Goal: Navigation & Orientation: Find specific page/section

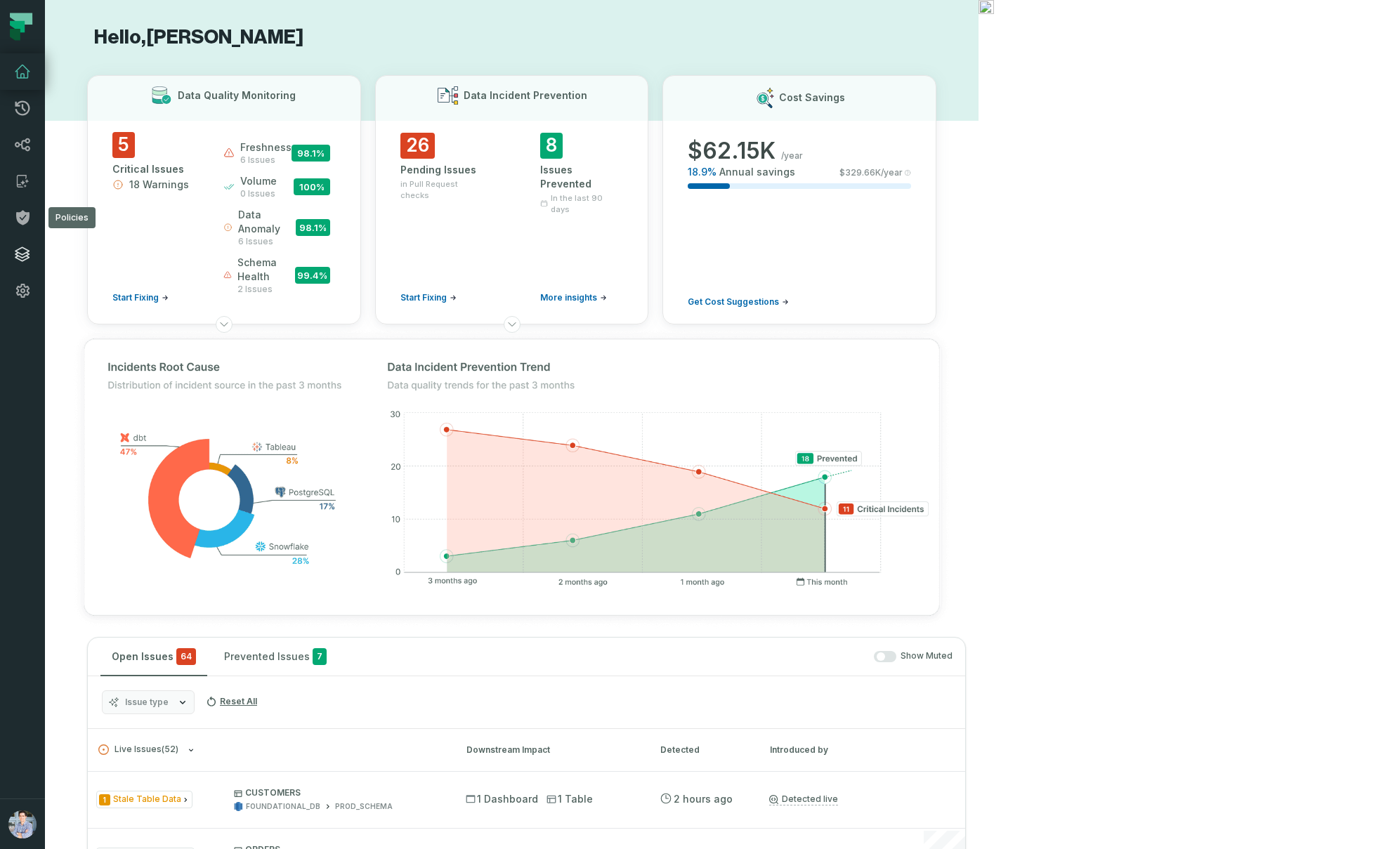
click at [17, 252] on icon at bounding box center [22, 254] width 17 height 17
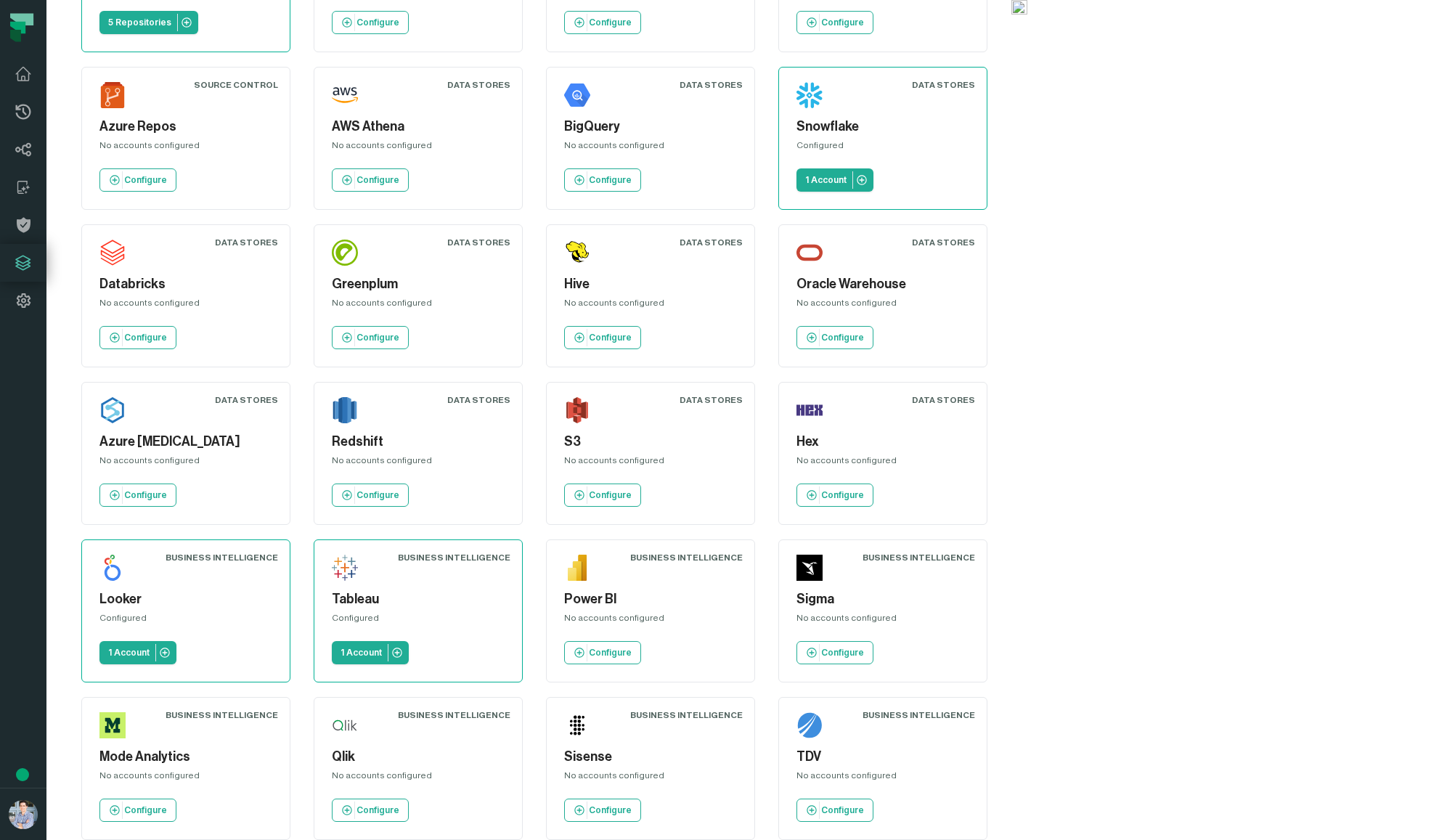
scroll to position [164, 0]
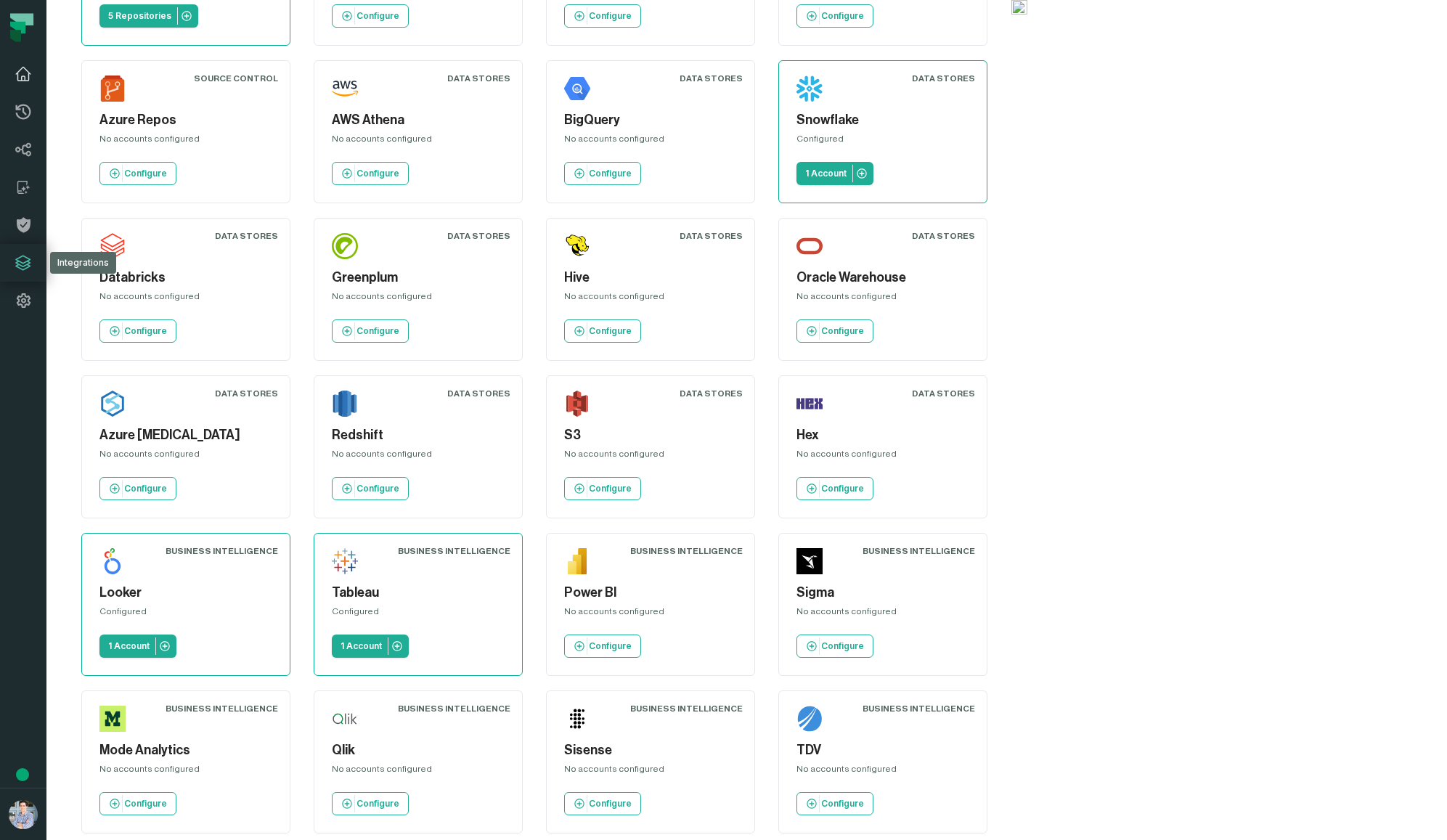
click at [23, 77] on icon at bounding box center [23, 74] width 17 height 17
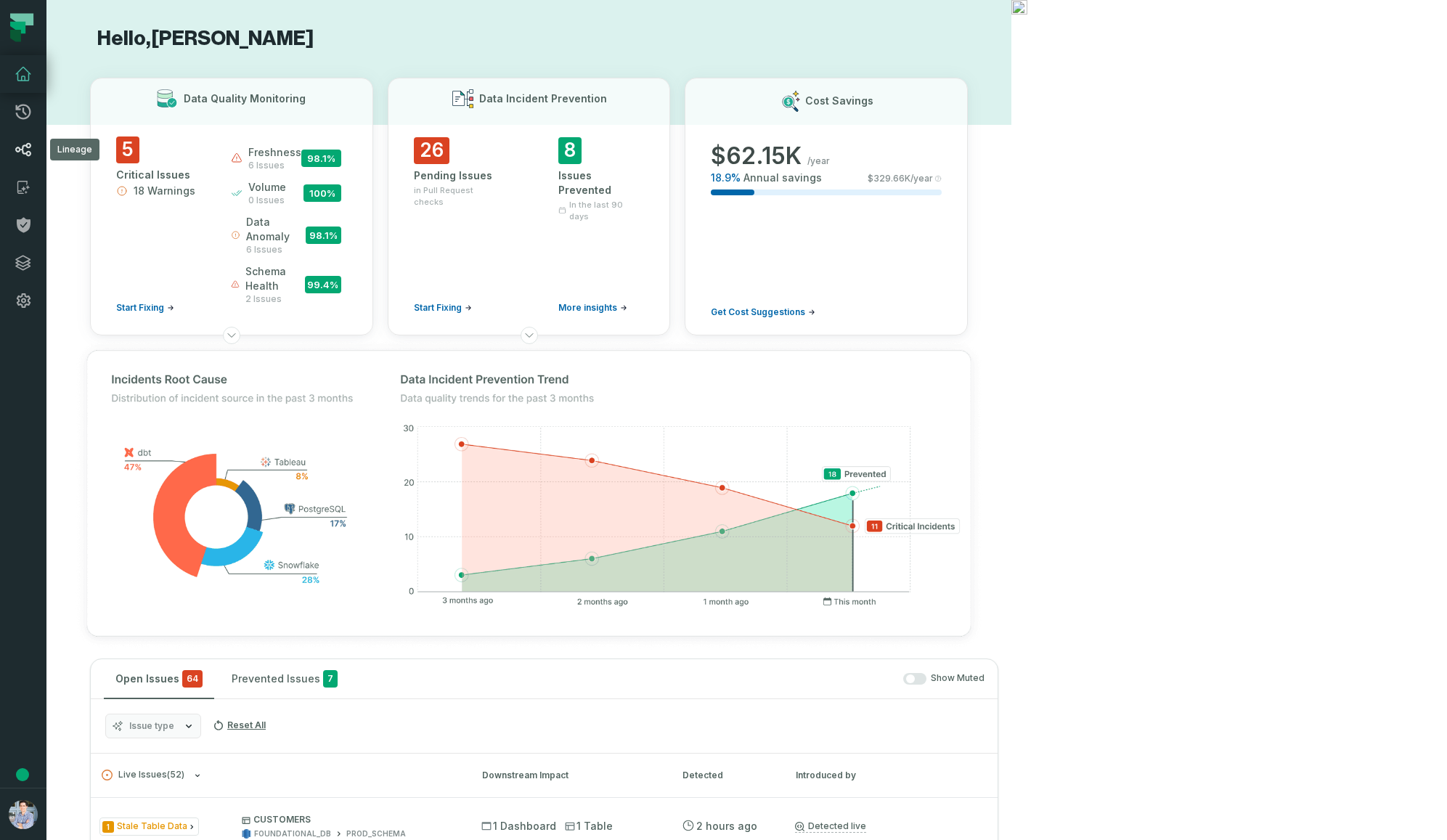
click at [22, 154] on icon at bounding box center [23, 149] width 17 height 17
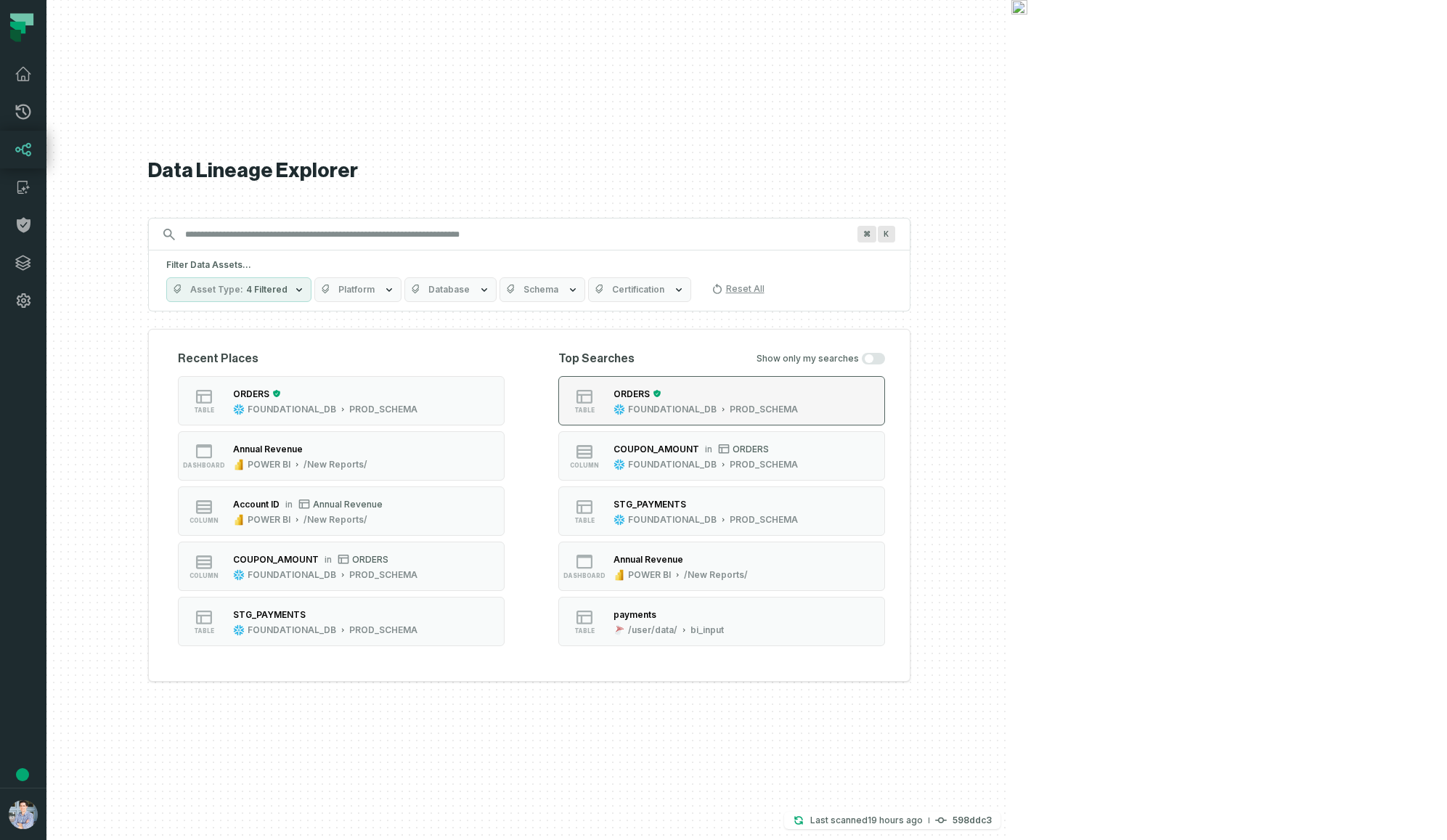
click at [882, 421] on button "table ORDERS FOUNDATIONAL_DB PROD_SCHEMA" at bounding box center [722, 400] width 327 height 50
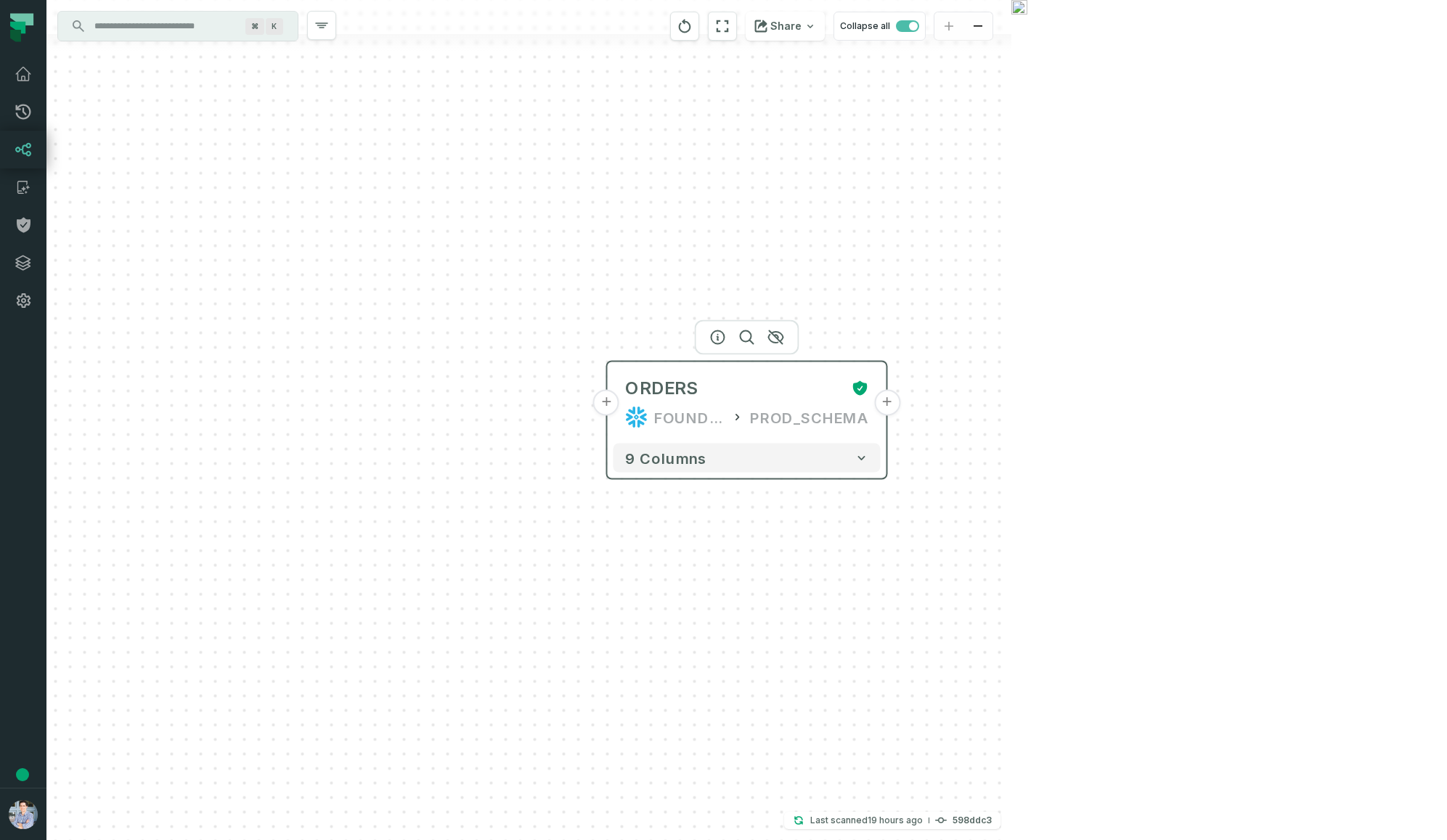
drag, startPoint x: 881, startPoint y: 416, endPoint x: 884, endPoint y: 408, distance: 8.5
click at [884, 408] on button "+" at bounding box center [887, 403] width 26 height 26
click at [883, 410] on button "+" at bounding box center [887, 402] width 26 height 26
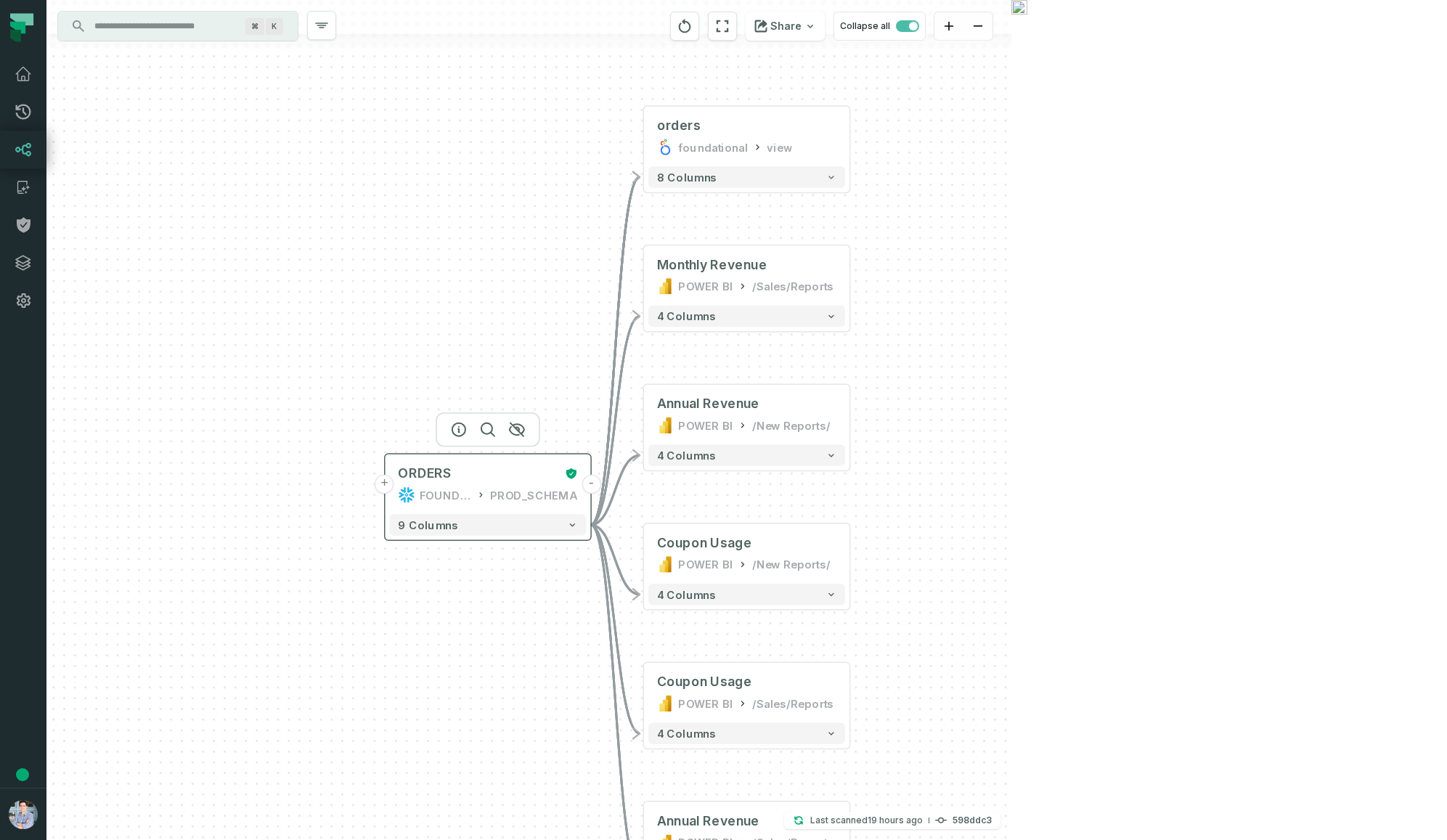
click at [389, 483] on button "+" at bounding box center [384, 484] width 20 height 20
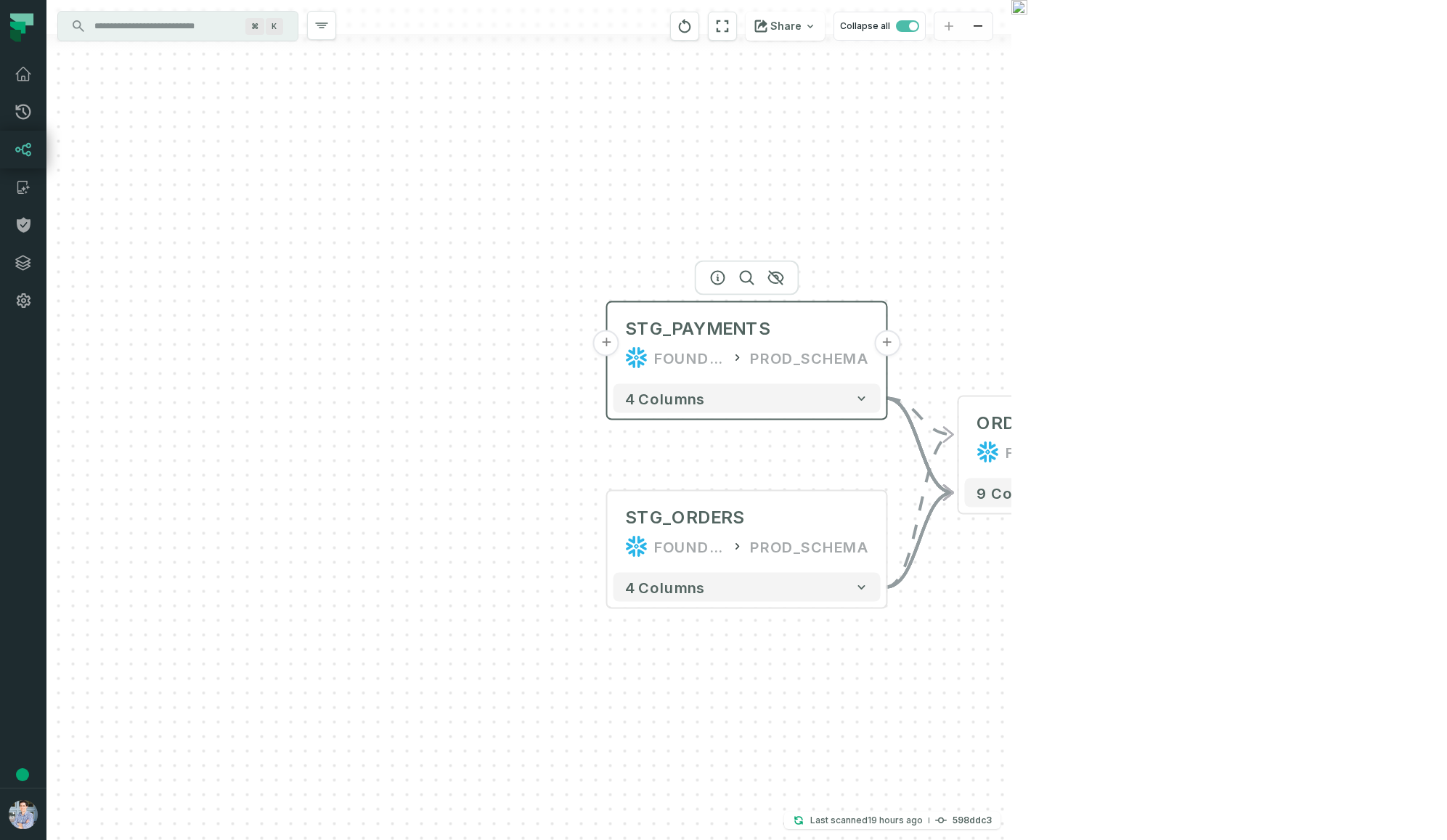
click at [605, 350] on button "+" at bounding box center [606, 343] width 26 height 26
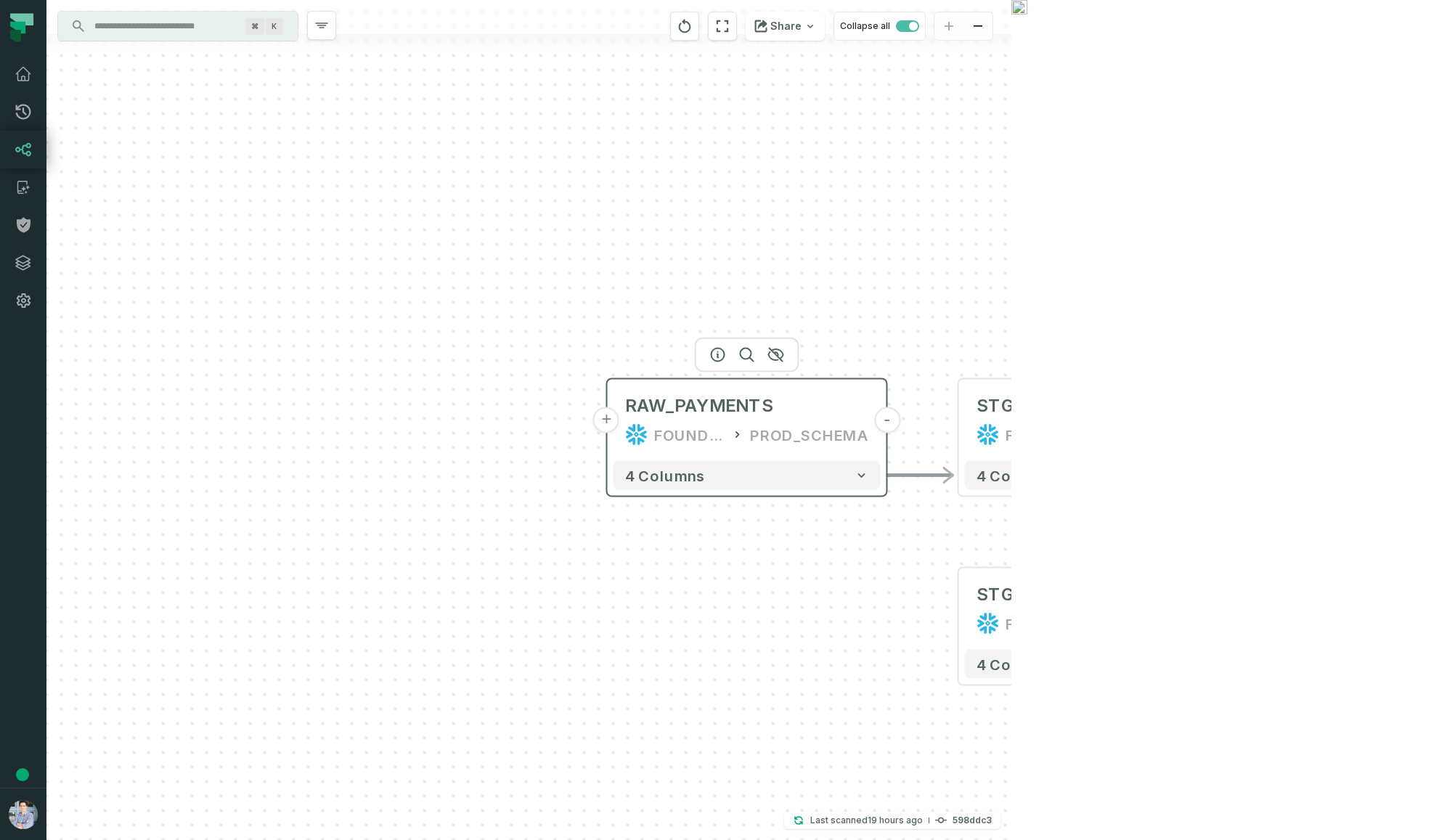
click at [614, 424] on button "+" at bounding box center [606, 420] width 26 height 26
click at [606, 424] on button "+" at bounding box center [605, 420] width 26 height 26
click at [600, 418] on button "+" at bounding box center [606, 420] width 26 height 26
click at [599, 422] on button "+" at bounding box center [606, 420] width 26 height 26
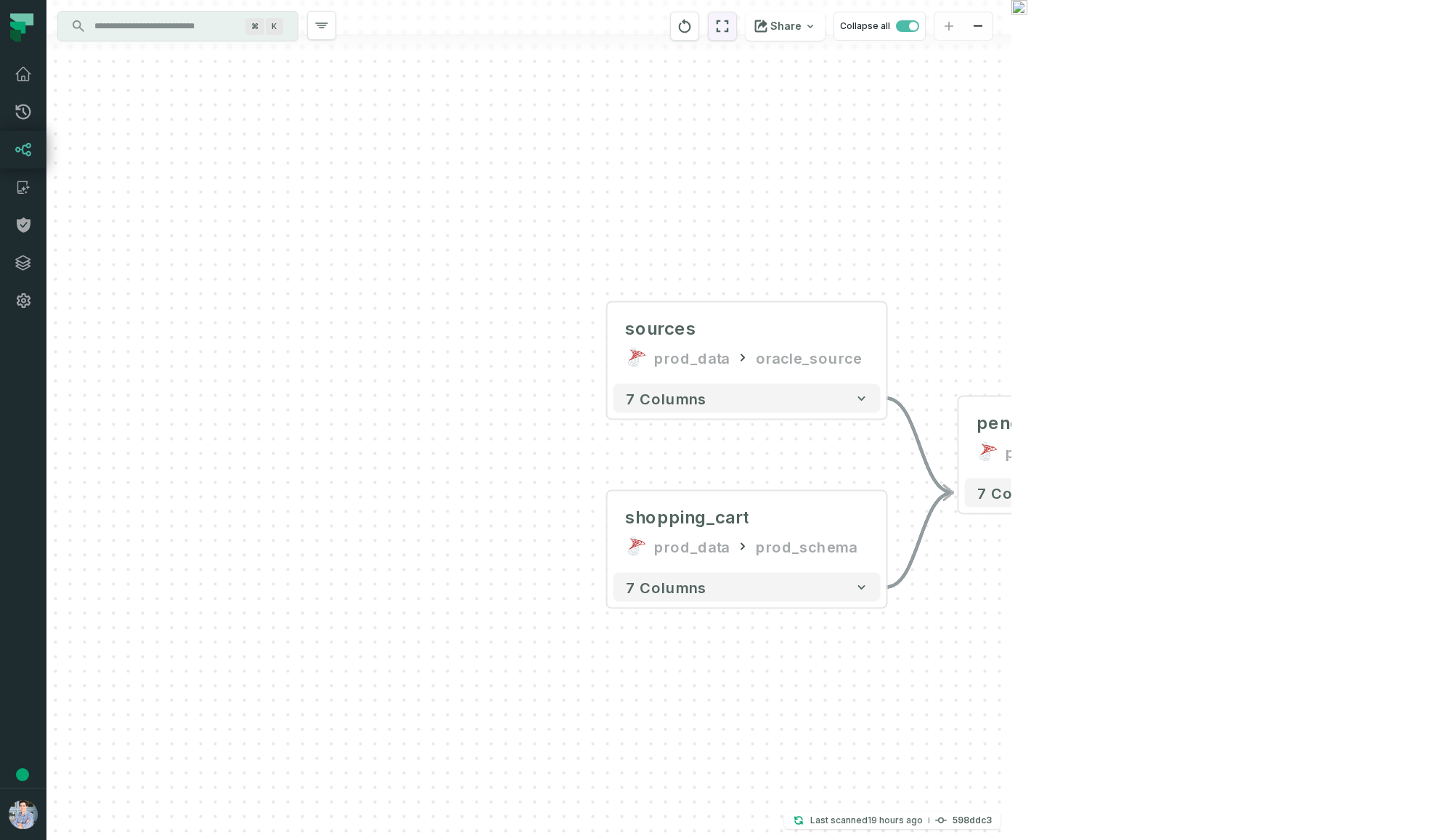
click at [729, 31] on icon "reset" at bounding box center [722, 26] width 12 height 12
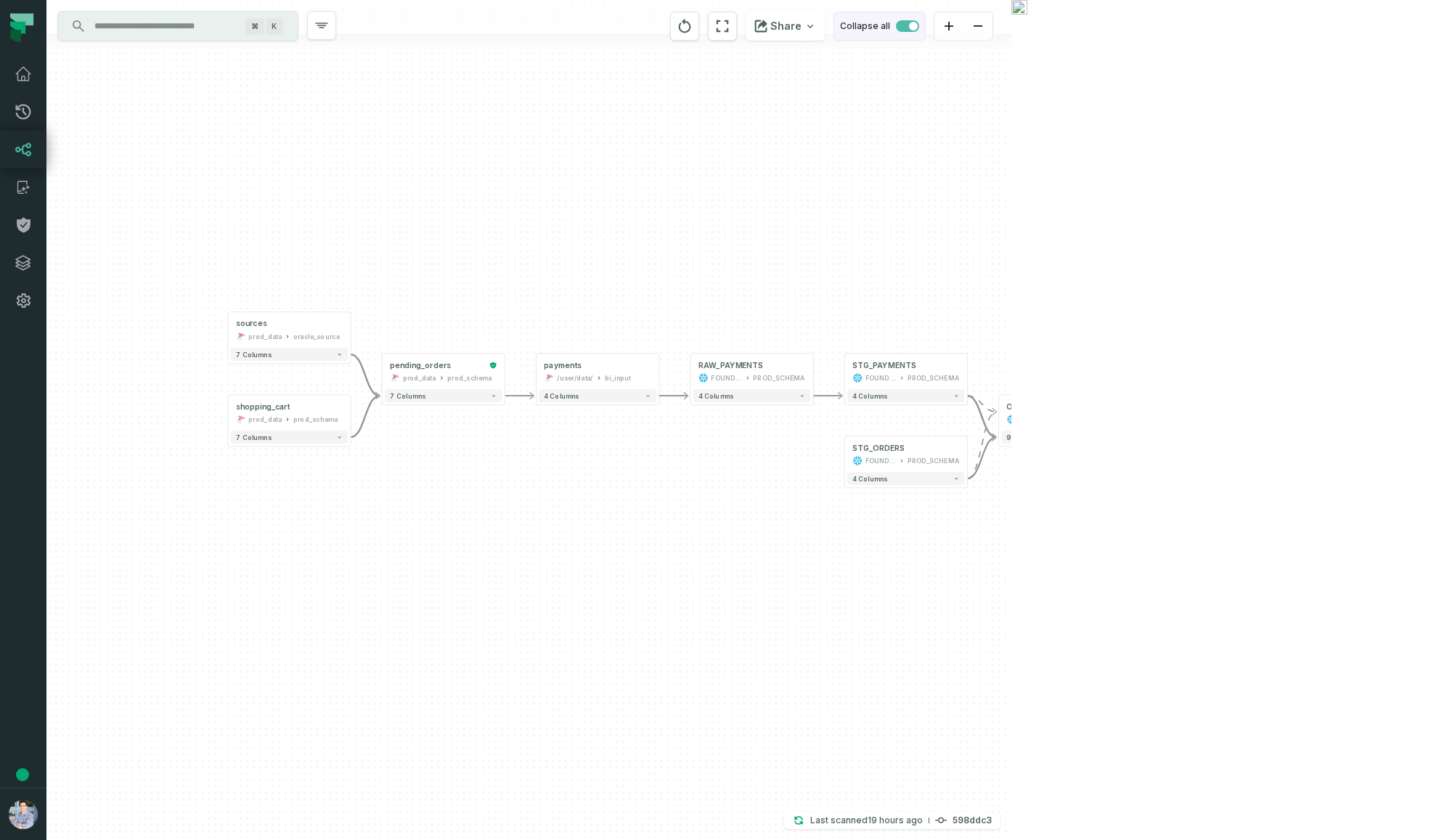
click at [919, 25] on span "button" at bounding box center [907, 26] width 23 height 11
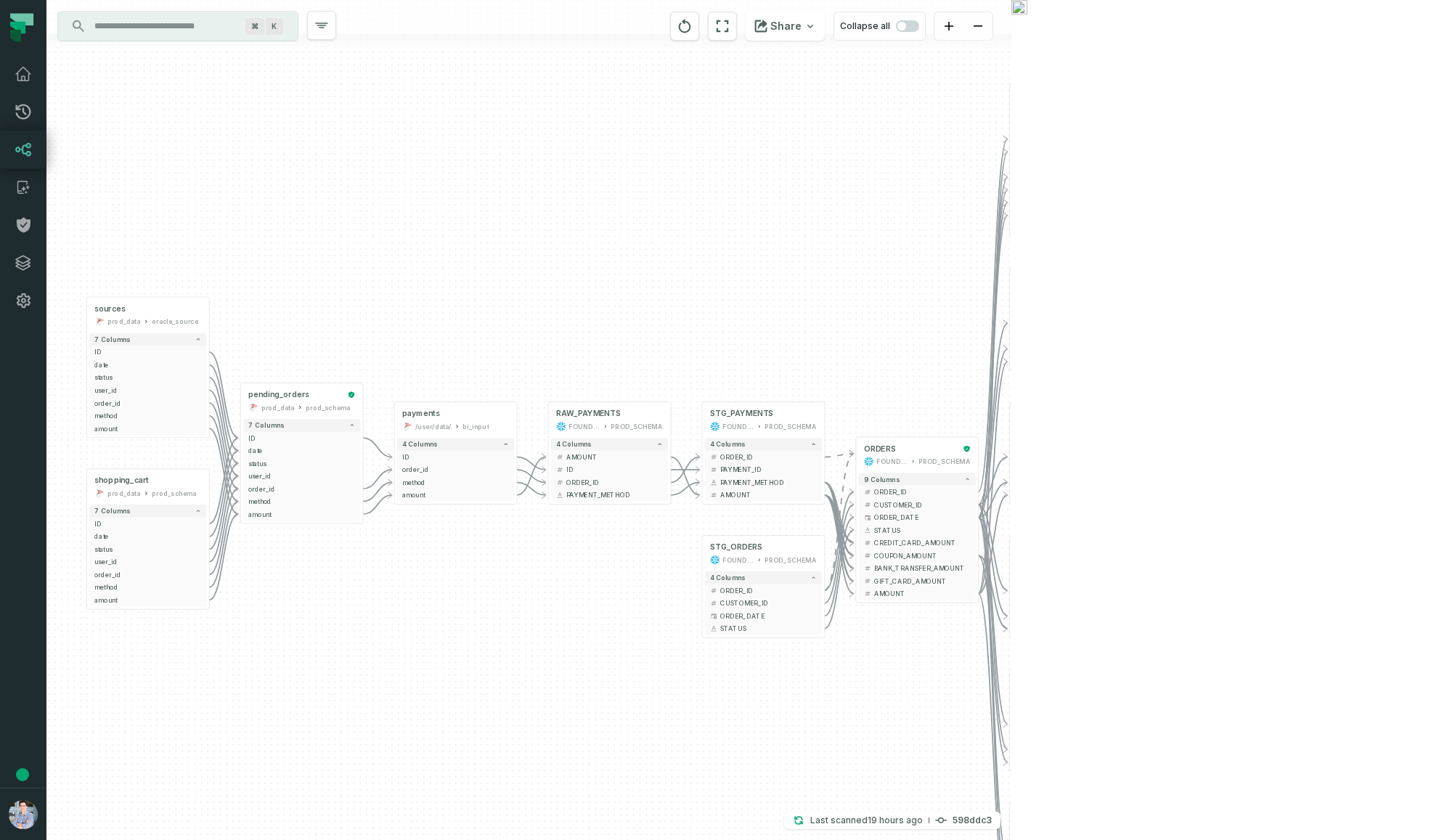
drag, startPoint x: 1022, startPoint y: 207, endPoint x: 885, endPoint y: 192, distance: 137.8
click at [885, 192] on div "sources prod_data oracle_source - 7 columns ID - date - status - user_id - orde…" at bounding box center [529, 420] width 965 height 840
click at [736, 379] on icon "button" at bounding box center [734, 377] width 17 height 17
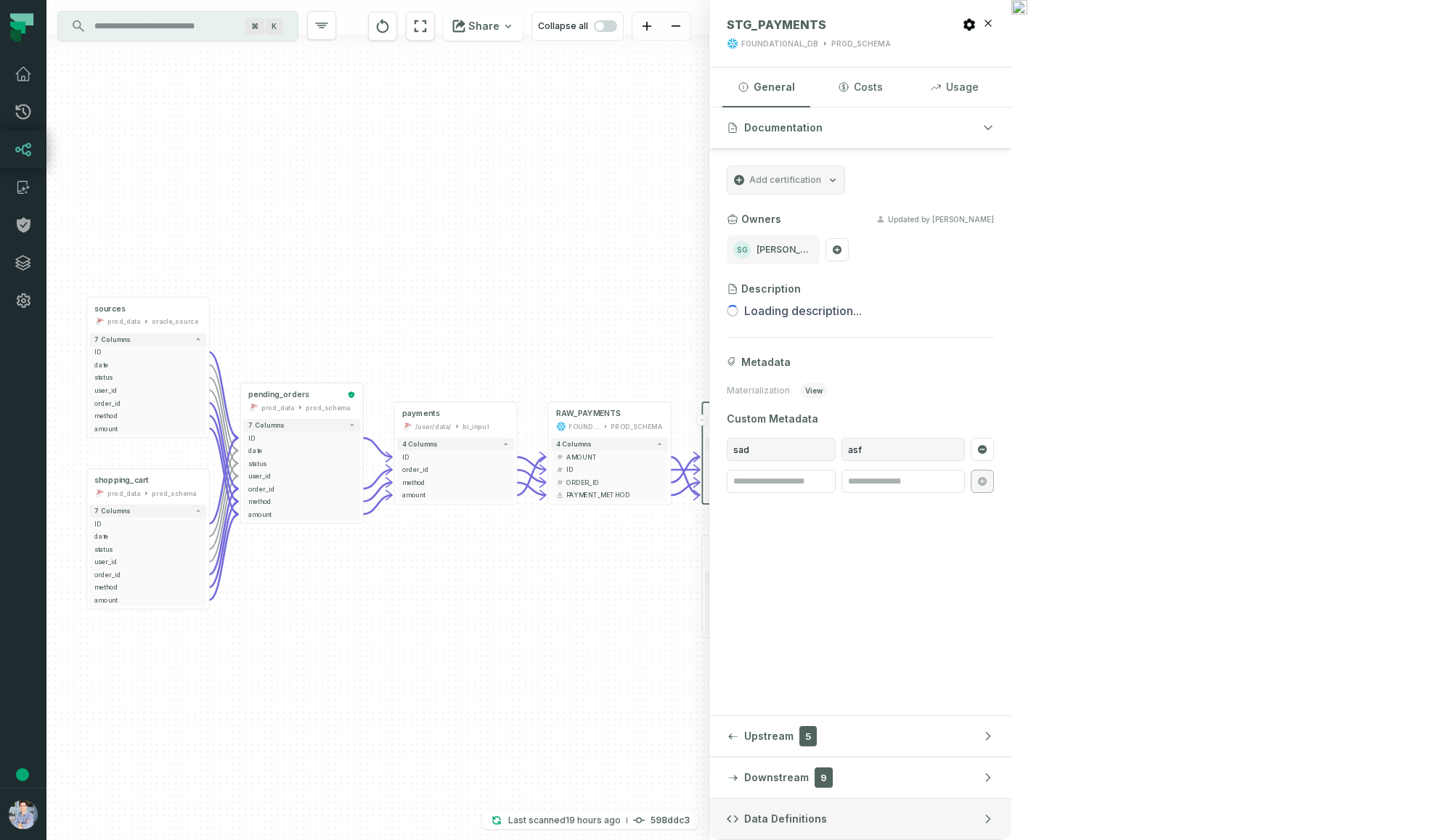
click at [1011, 825] on button "Data Definitions" at bounding box center [860, 819] width 302 height 40
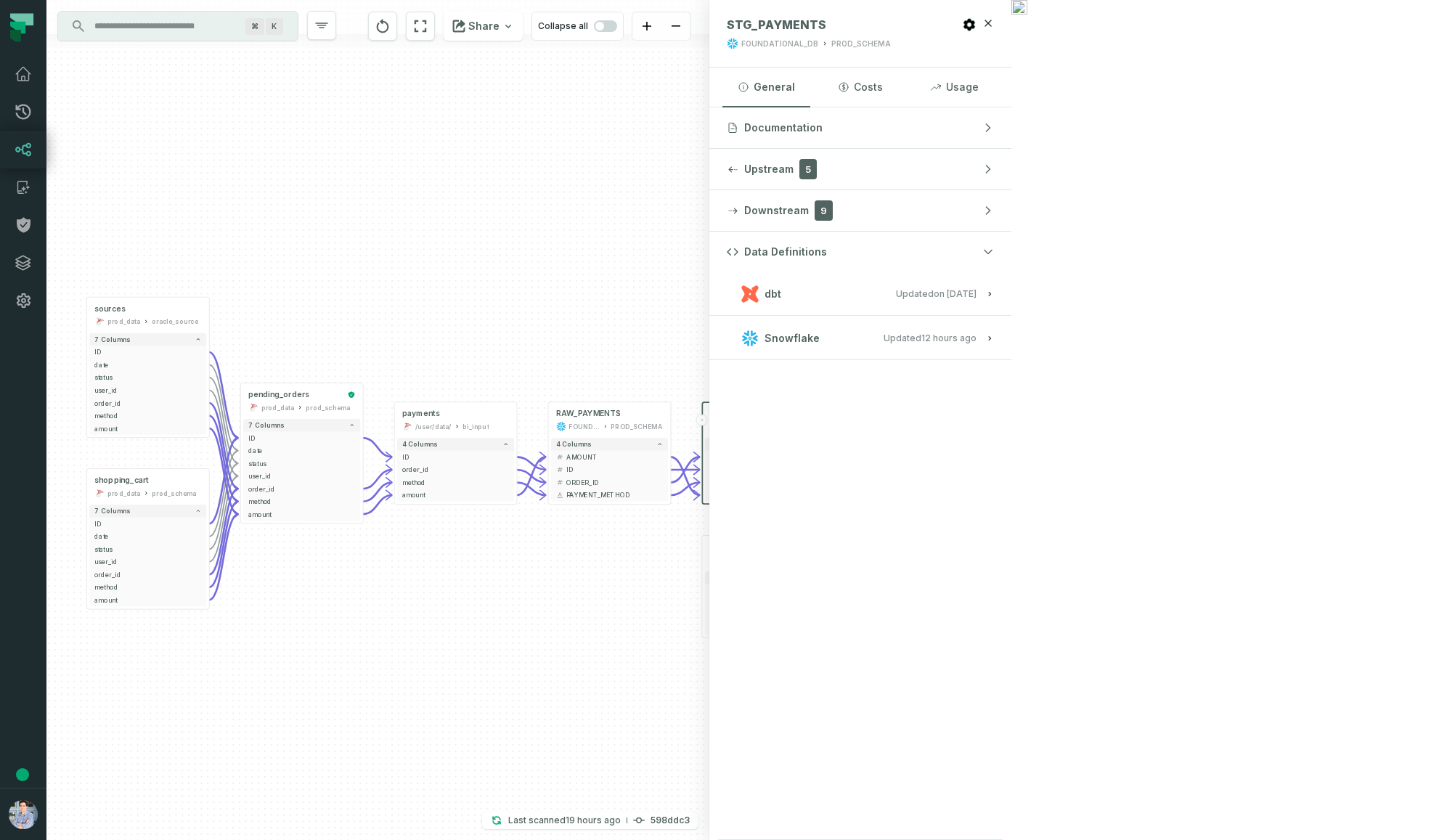
click at [977, 293] on relative-time "[DATE] 1:15:21 PM" at bounding box center [955, 293] width 43 height 11
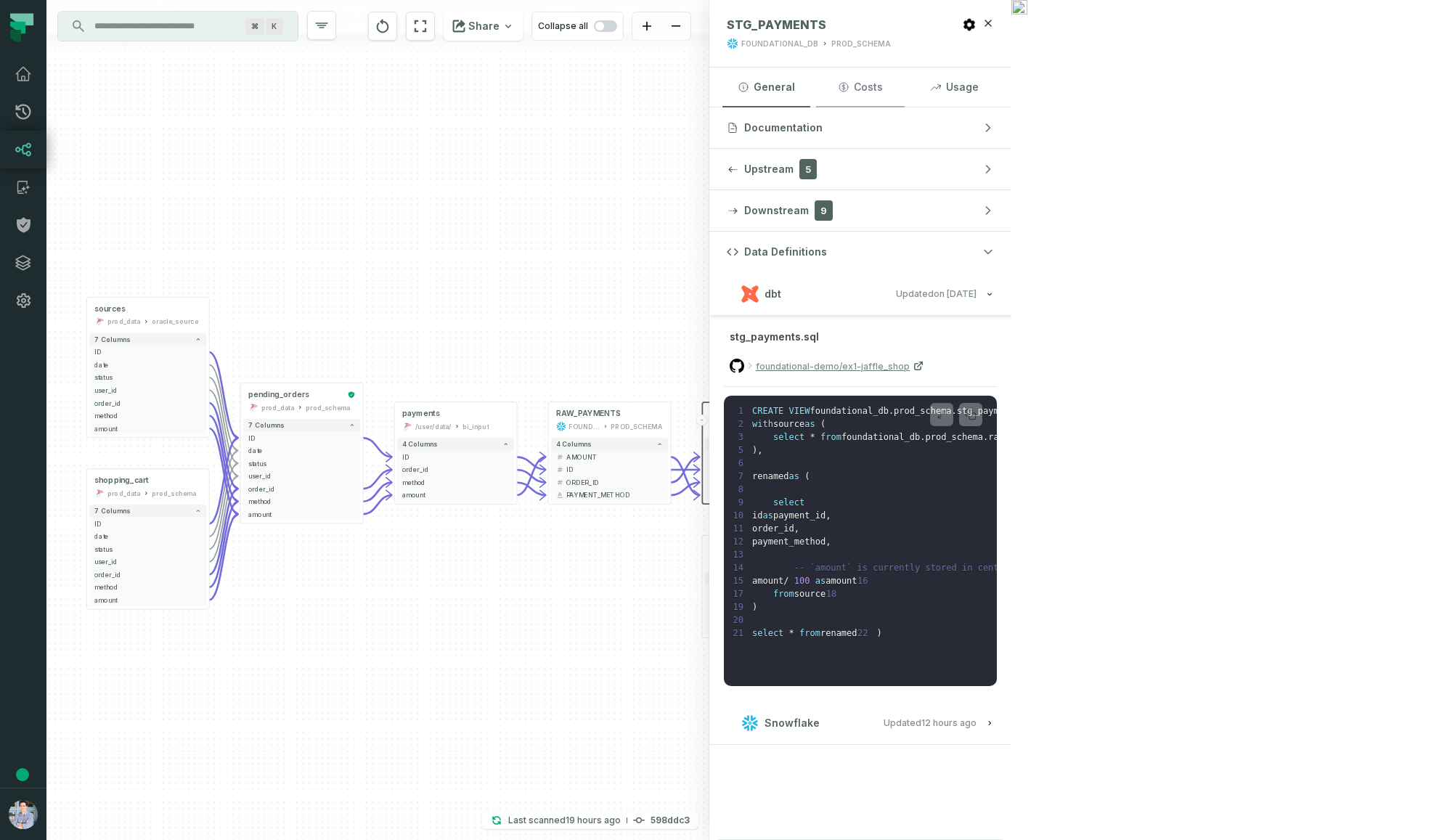
click at [904, 90] on button "Costs" at bounding box center [860, 87] width 88 height 39
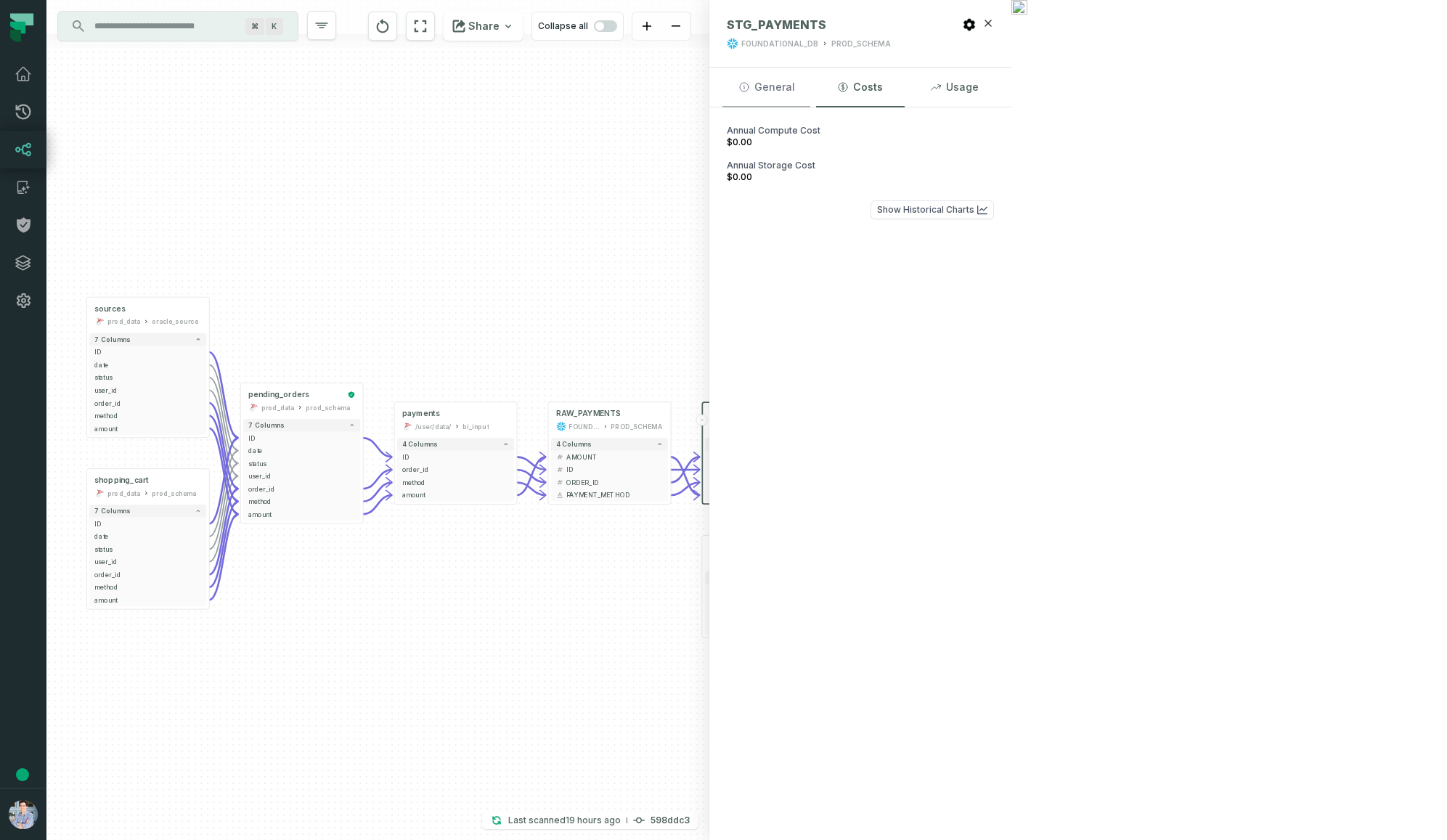
click at [810, 86] on button "General" at bounding box center [766, 87] width 88 height 39
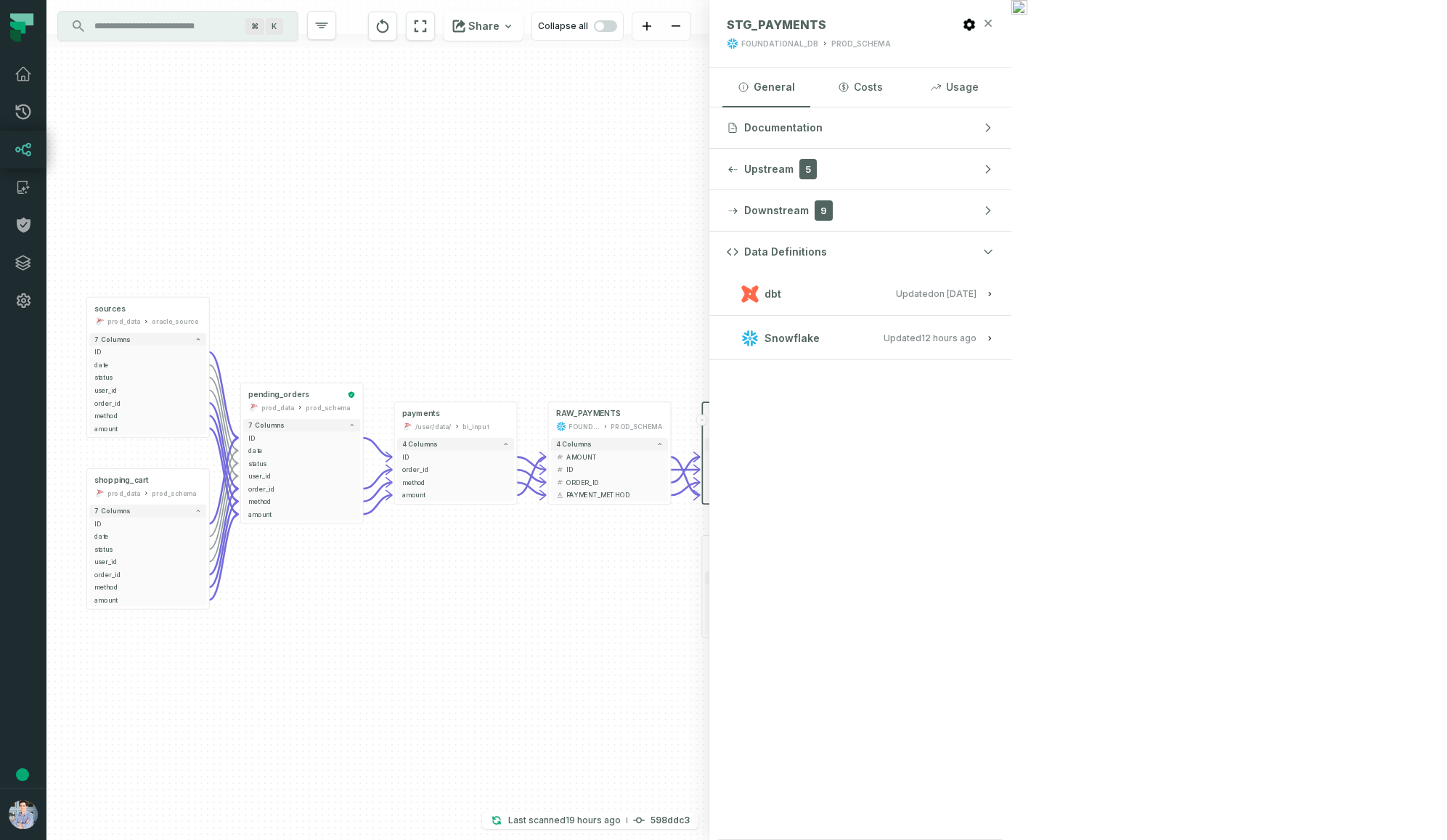
click at [994, 20] on icon "button" at bounding box center [988, 22] width 11 height 11
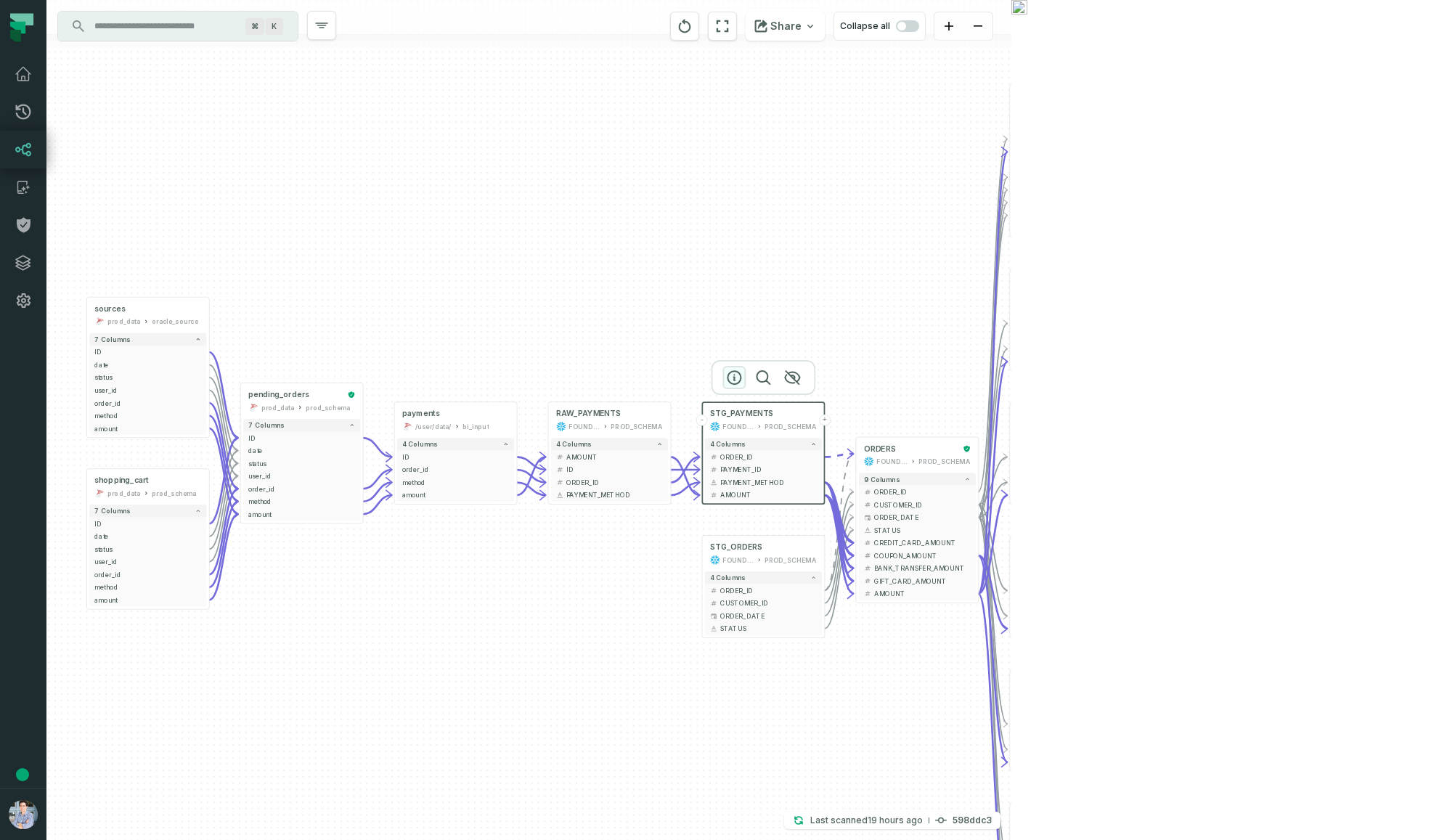
click at [737, 379] on icon "button" at bounding box center [734, 377] width 17 height 17
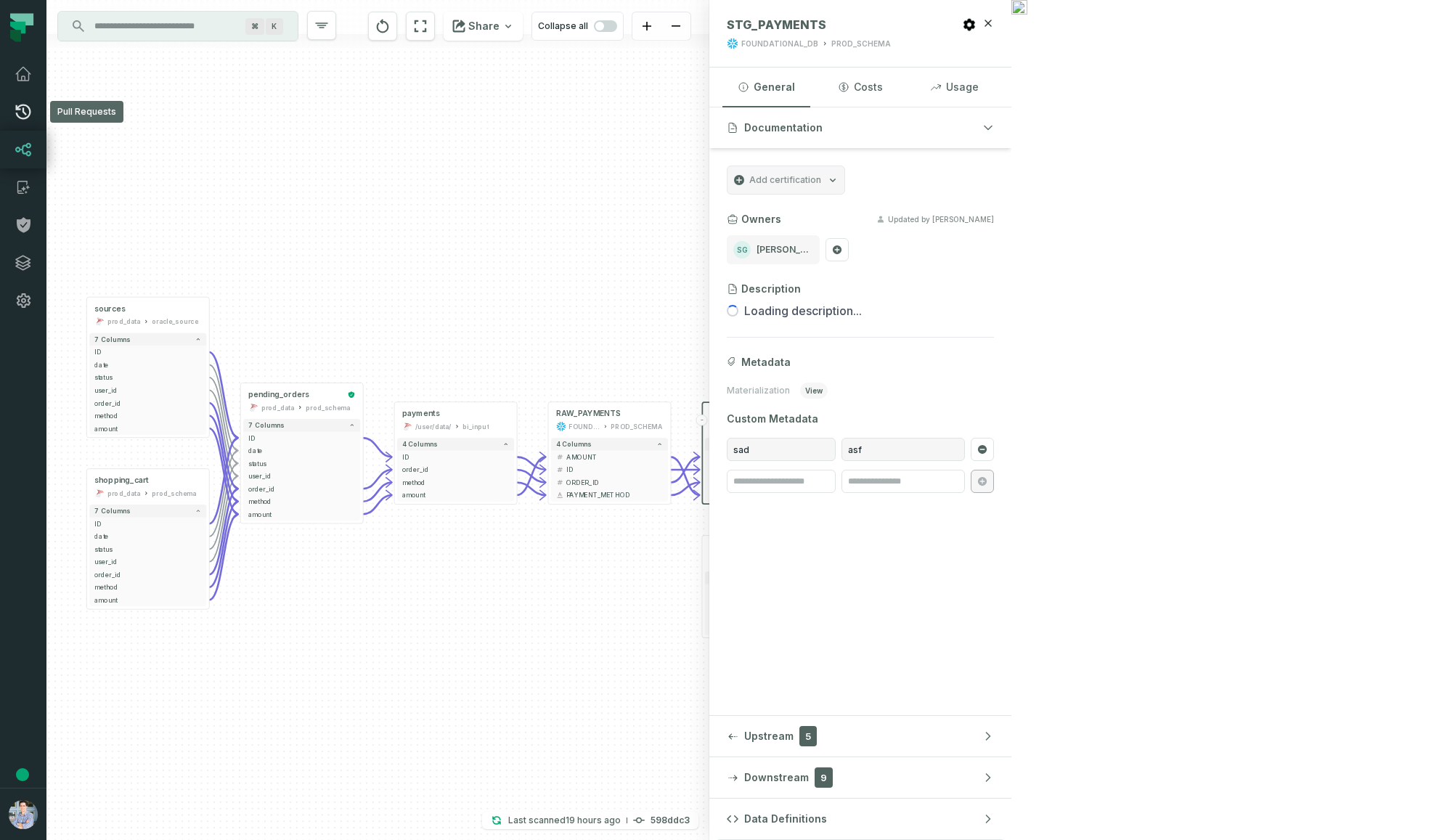
click at [24, 120] on icon at bounding box center [23, 111] width 17 height 17
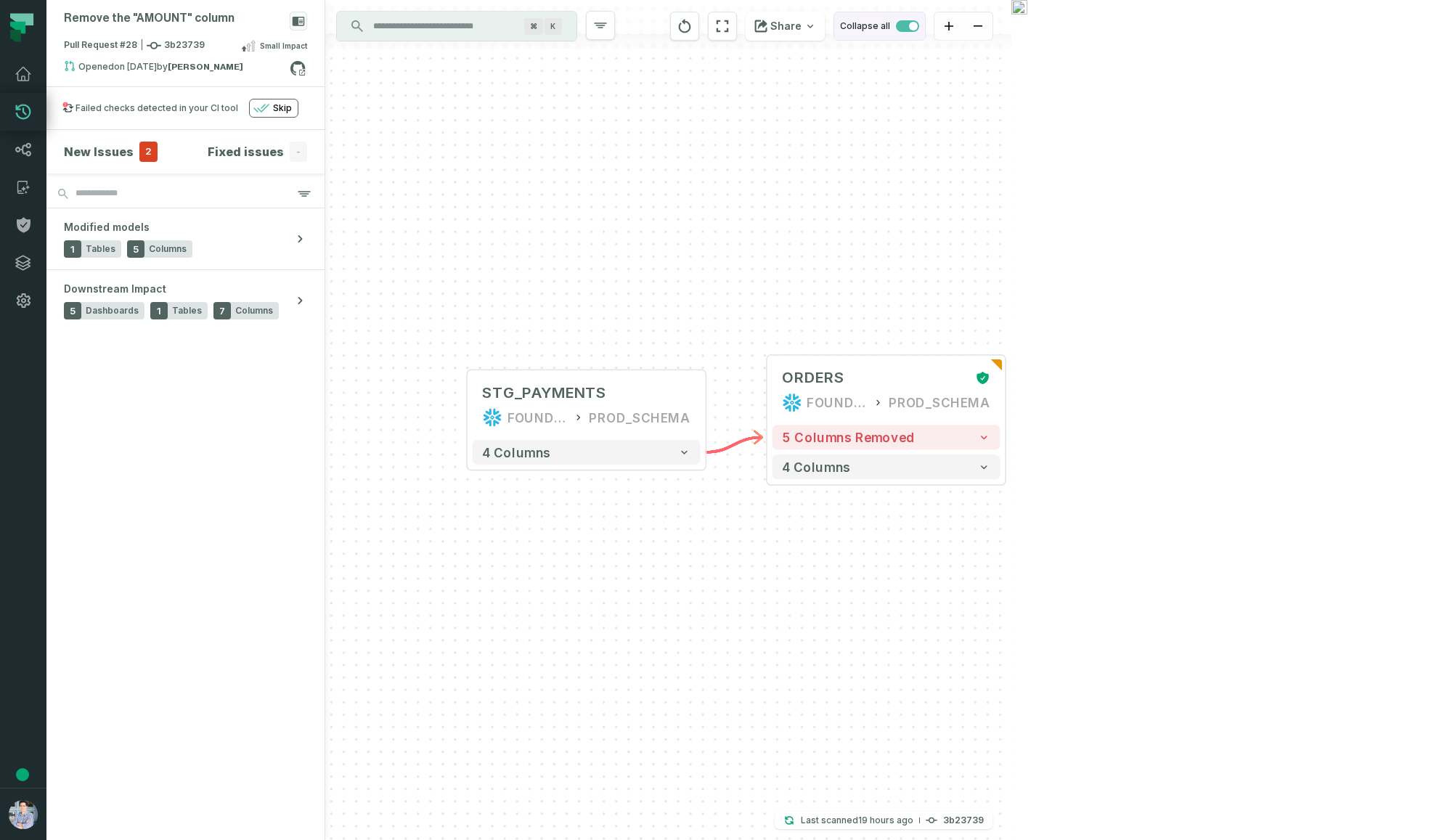
click at [919, 27] on span "button" at bounding box center [907, 26] width 23 height 11
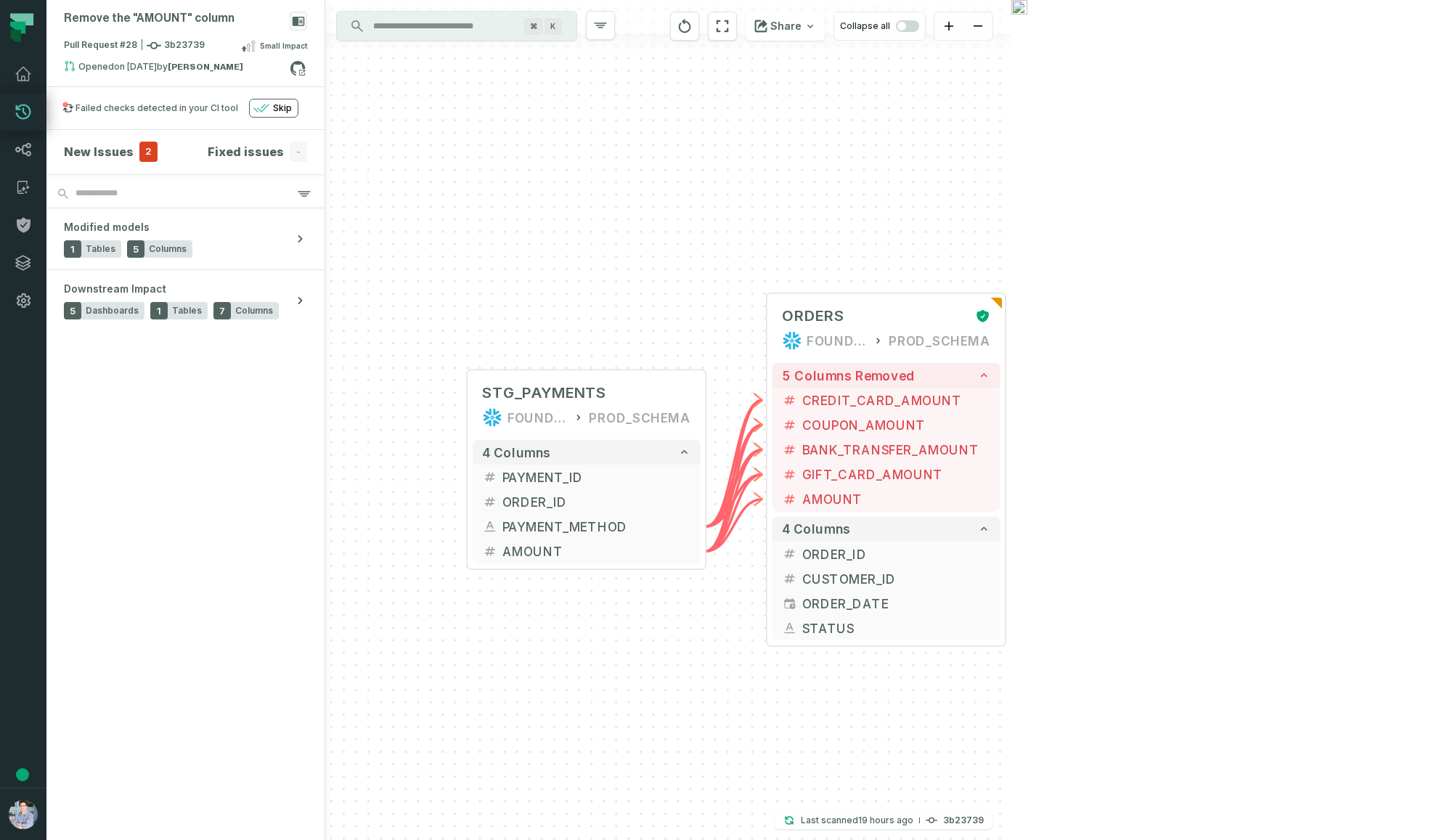
click at [1151, 458] on span "Downstream Impact" at bounding box center [1164, 455] width 147 height 20
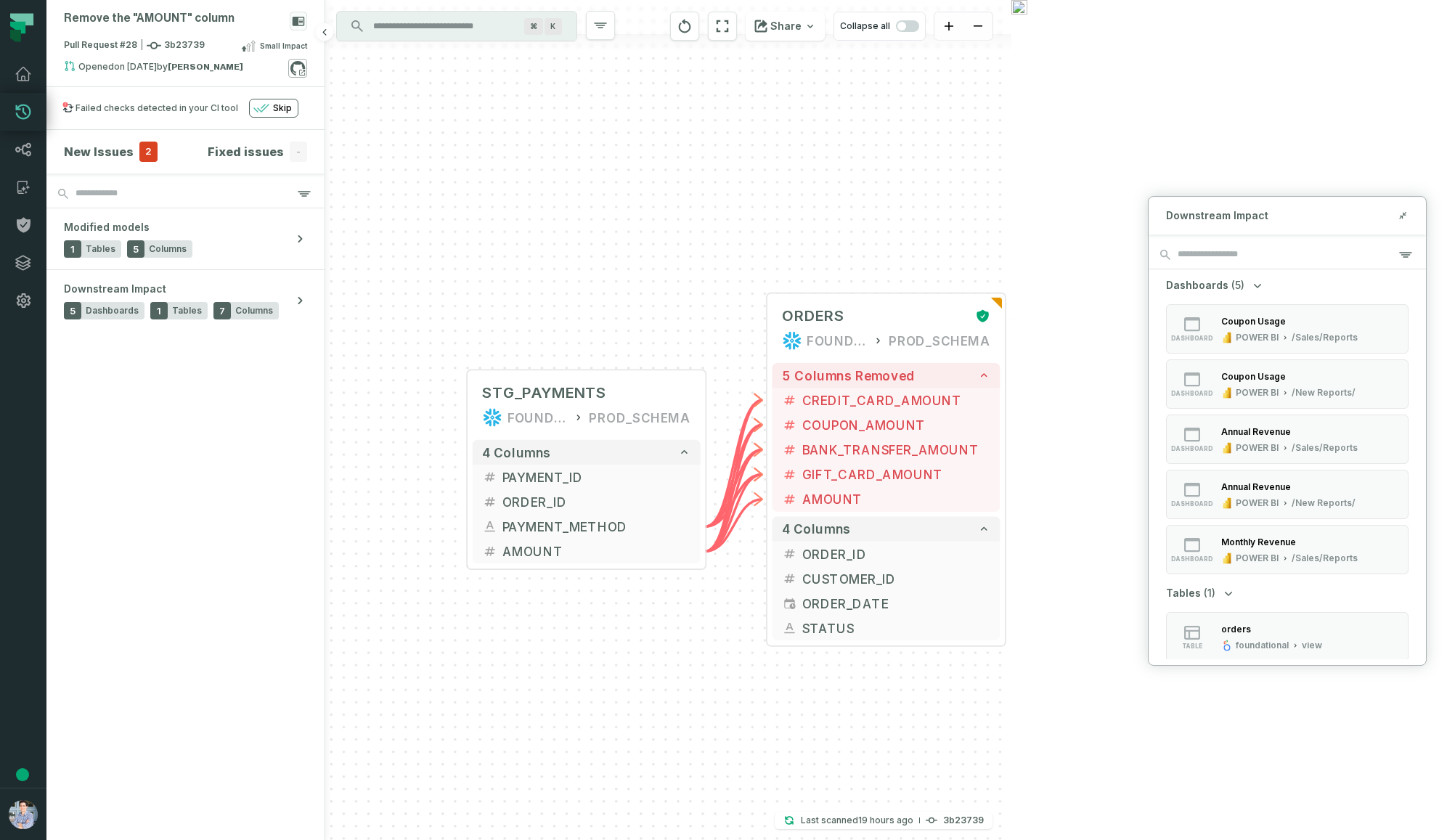
click at [300, 70] on icon at bounding box center [297, 68] width 19 height 19
click at [23, 75] on icon at bounding box center [23, 74] width 17 height 17
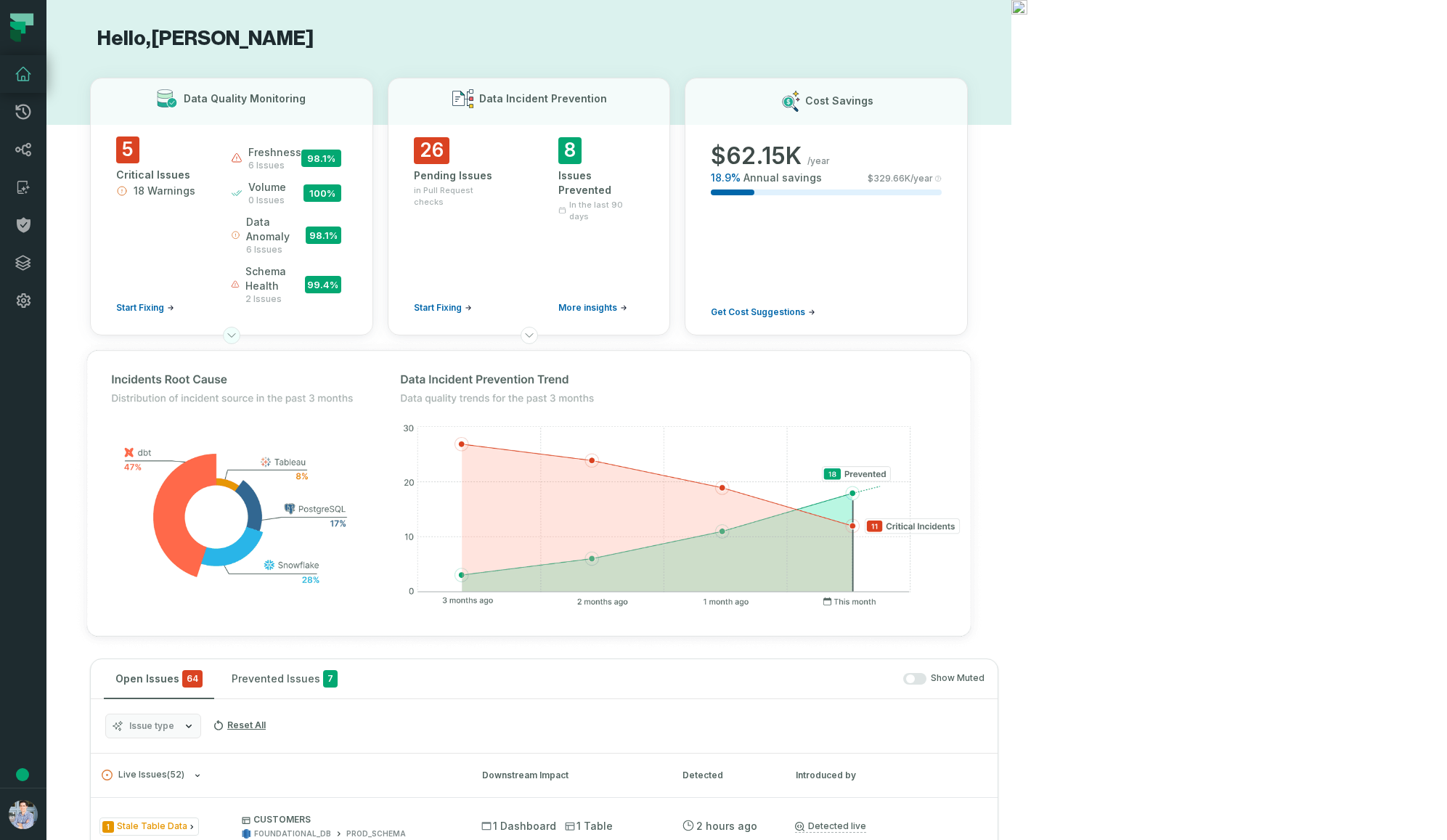
click at [237, 329] on icon at bounding box center [231, 334] width 11 height 11
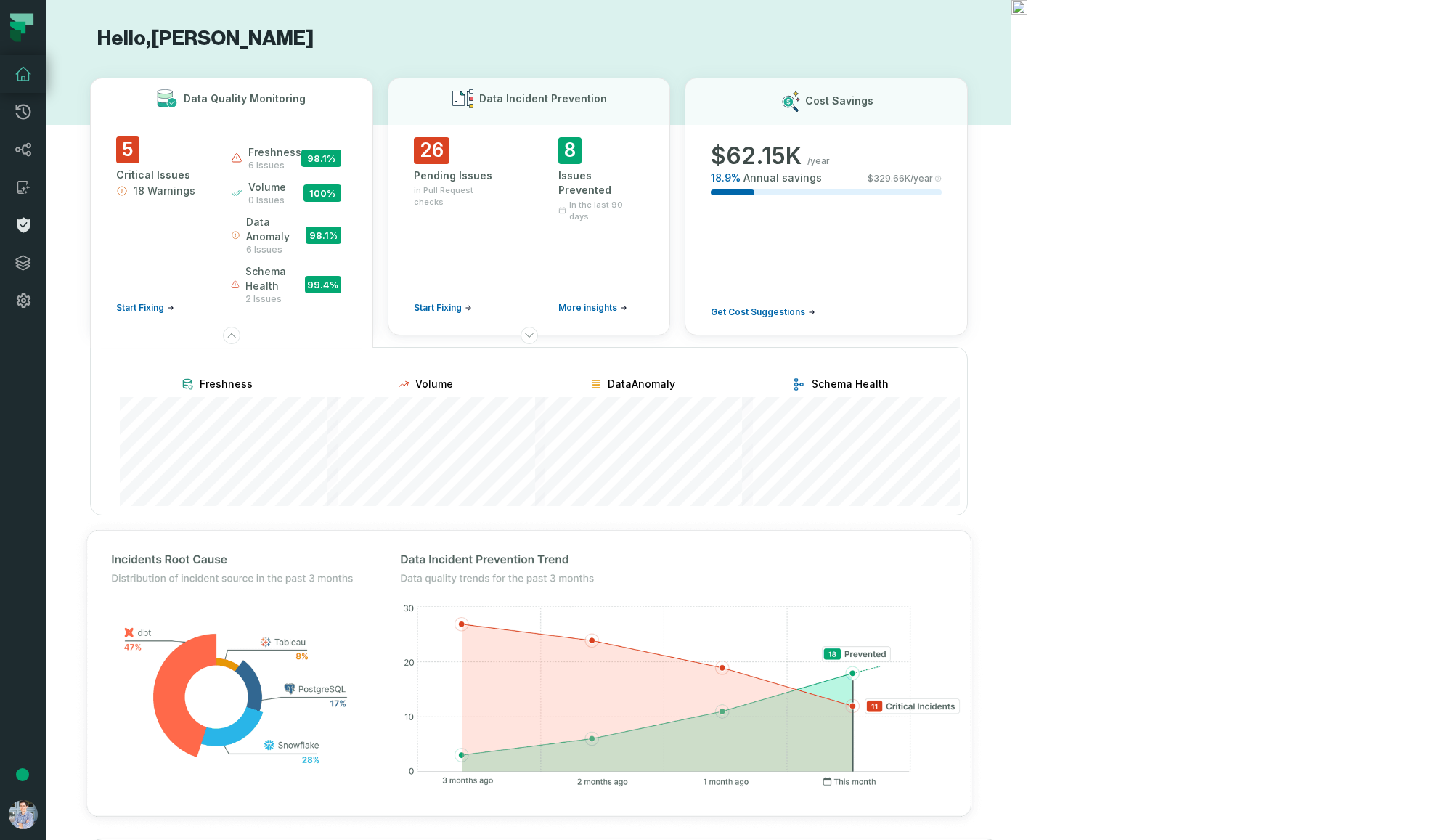
click at [28, 231] on icon at bounding box center [23, 224] width 17 height 17
